Goal: Transaction & Acquisition: Purchase product/service

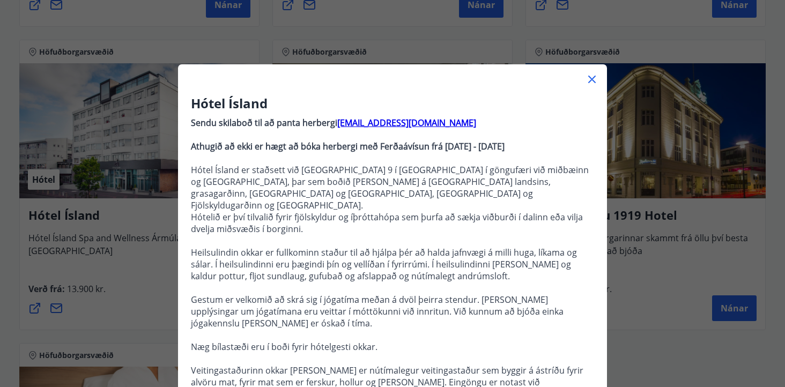
scroll to position [66, 0]
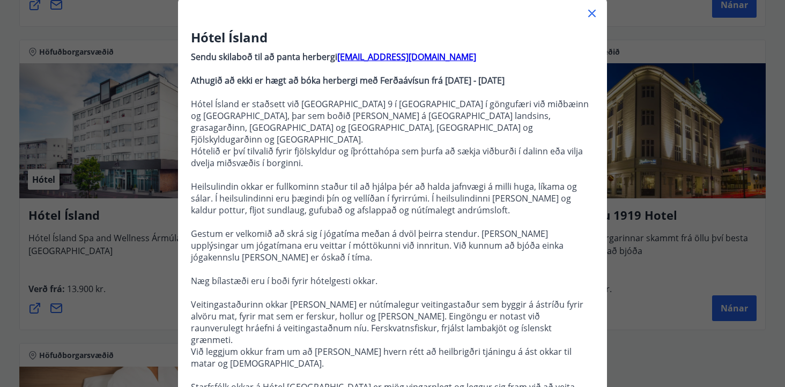
click at [592, 10] on icon at bounding box center [592, 13] width 13 height 13
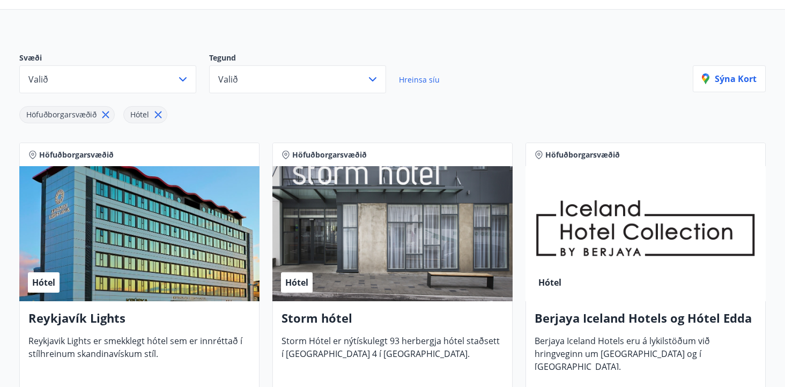
scroll to position [89, 0]
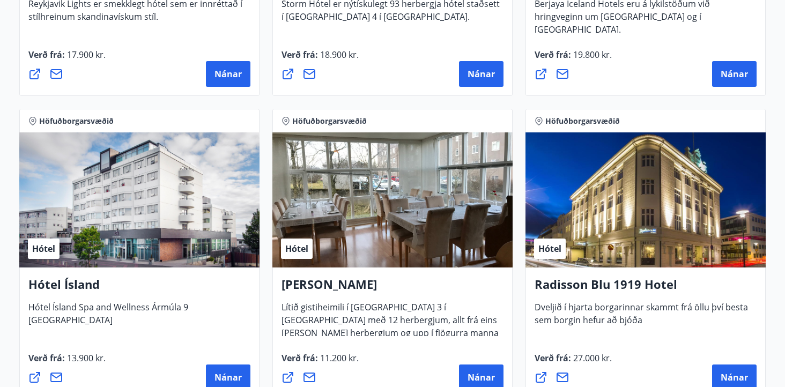
scroll to position [526, 0]
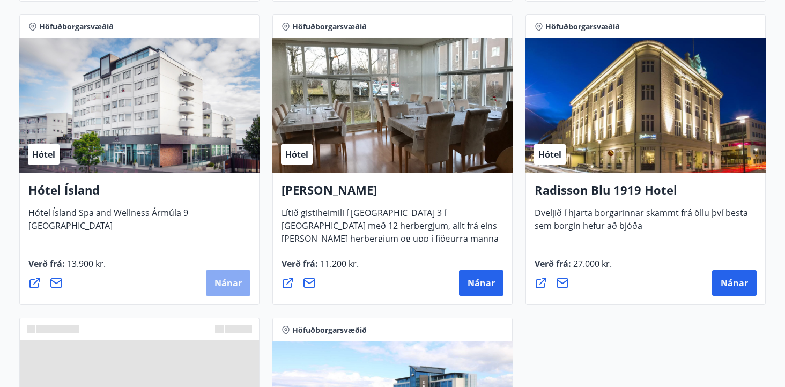
click at [220, 282] on span "Nánar" at bounding box center [228, 283] width 27 height 12
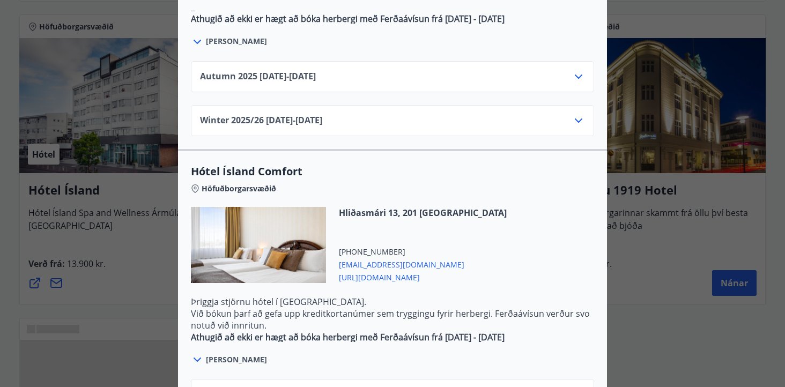
scroll to position [806, 0]
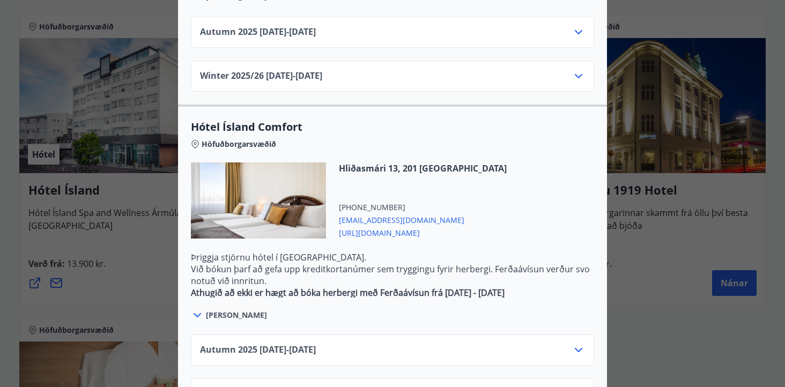
click at [424, 322] on div "Autumn 2025 01.10.25 - 28.10.25 Winter 2025/26 02.01.26 - 30.04.26" at bounding box center [392, 366] width 429 height 88
click at [421, 335] on div "Autumn 2025 01.10.25 - 28.10.25" at bounding box center [392, 350] width 403 height 31
click at [578, 348] on icon at bounding box center [579, 350] width 8 height 4
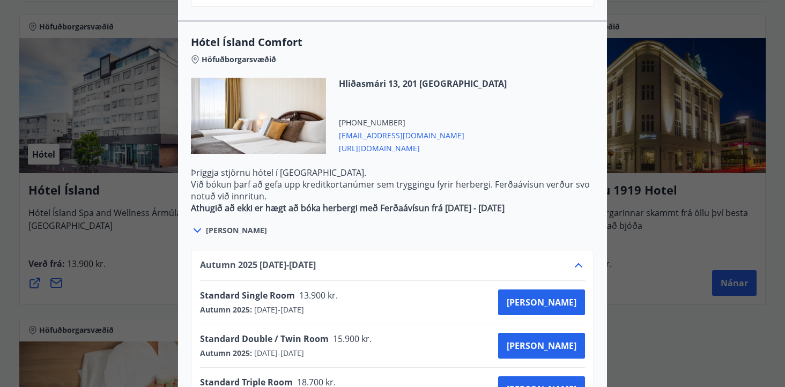
scroll to position [937, 0]
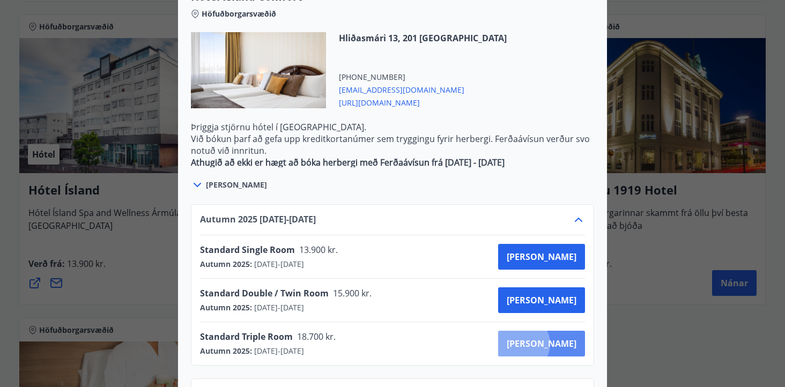
click at [565, 338] on span "[PERSON_NAME]" at bounding box center [542, 344] width 70 height 12
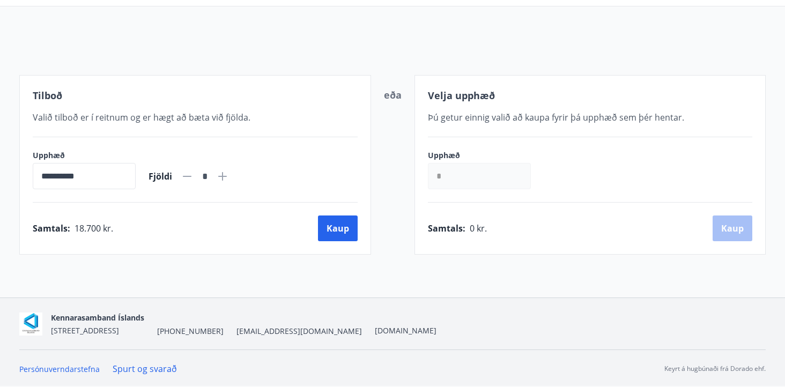
scroll to position [143, 0]
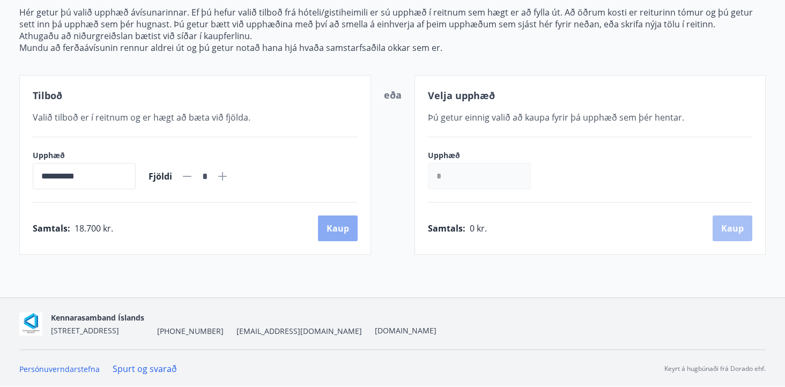
click at [339, 228] on button "Kaup" at bounding box center [338, 229] width 40 height 26
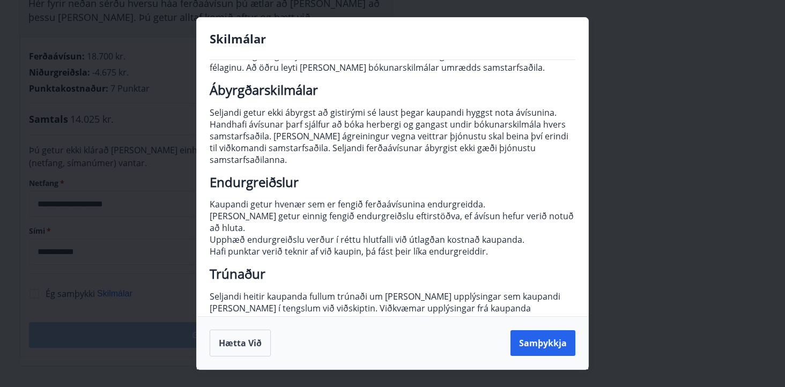
scroll to position [135, 0]
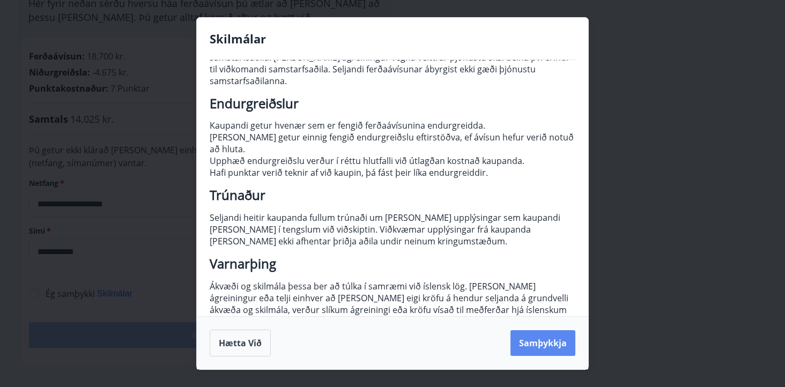
click at [550, 340] on button "Samþykkja" at bounding box center [543, 343] width 65 height 26
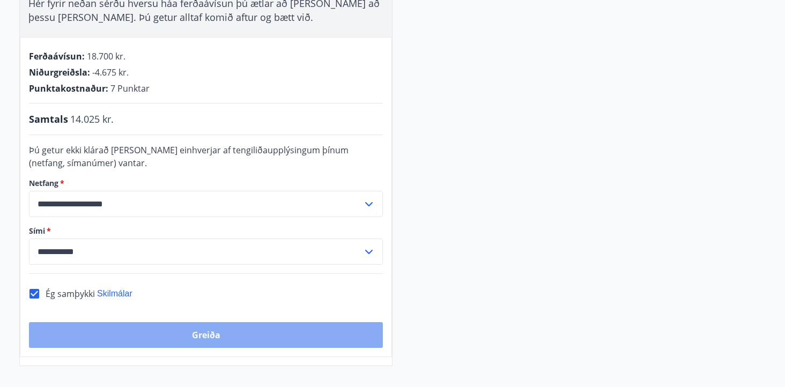
click at [211, 331] on button "Greiða" at bounding box center [206, 335] width 354 height 26
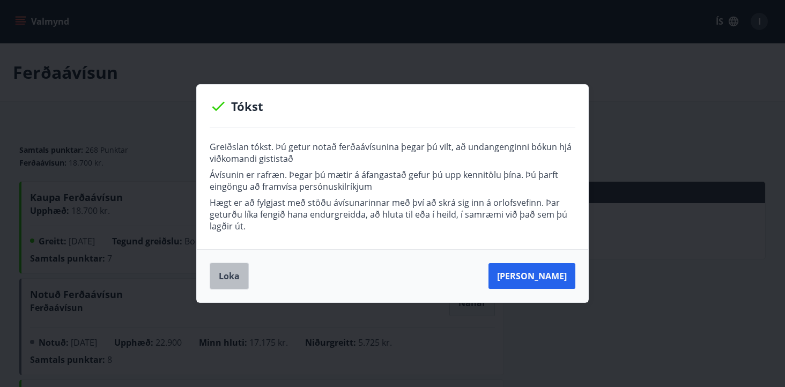
click at [232, 269] on button "Loka" at bounding box center [229, 276] width 39 height 27
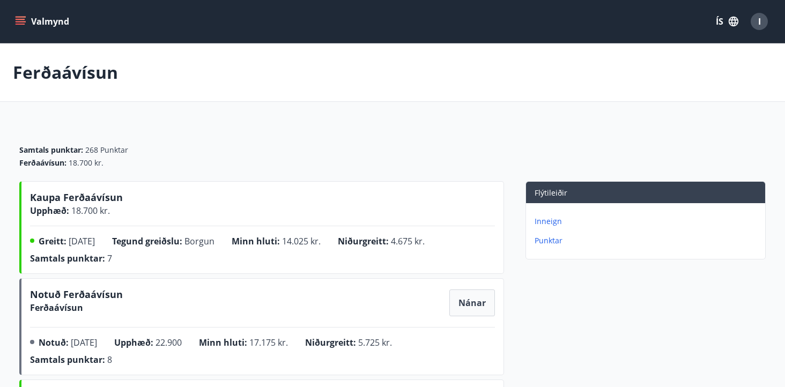
click at [42, 18] on button "Valmynd" at bounding box center [43, 21] width 61 height 19
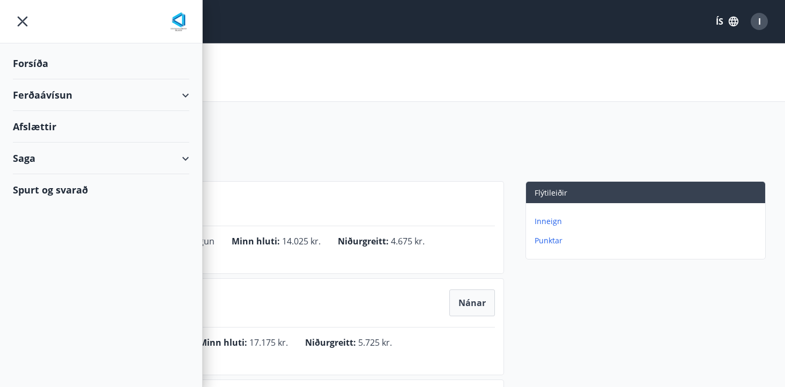
click at [69, 102] on div "Ferðaávísun" at bounding box center [101, 95] width 176 height 32
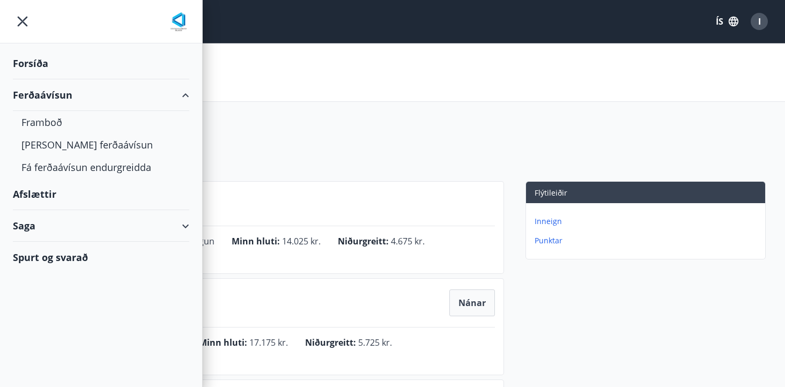
click at [69, 102] on div "Ferðaávísun" at bounding box center [101, 95] width 176 height 32
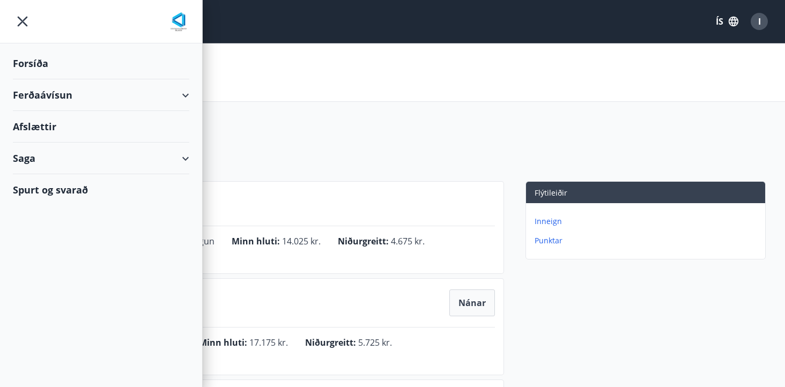
click at [19, 19] on icon "menu" at bounding box center [23, 22] width 10 height 10
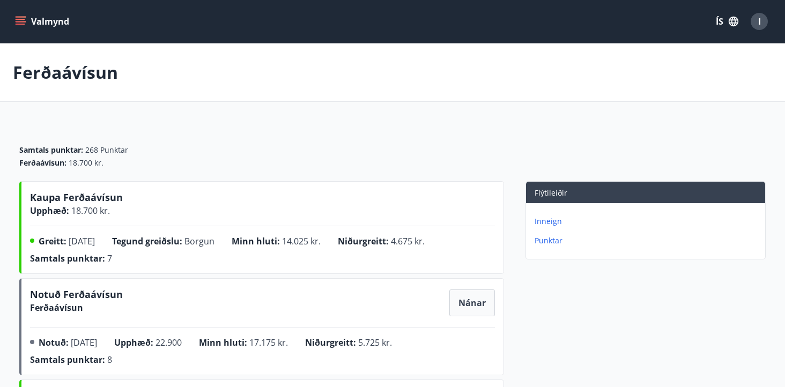
click at [55, 23] on button "Valmynd" at bounding box center [43, 21] width 61 height 19
click at [285, 132] on div "Samtals punktar : 268 Punktar Ferðaávísun : 18.700 kr." at bounding box center [392, 152] width 747 height 58
